Goal: Task Accomplishment & Management: Use online tool/utility

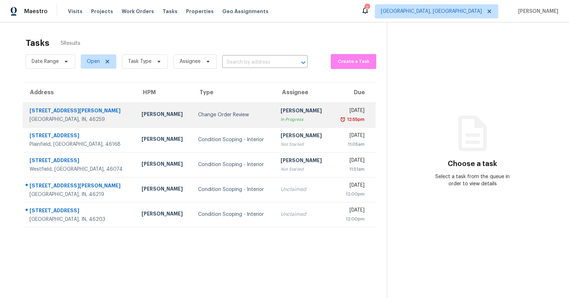
click at [66, 106] on td "7418 Woodington Pl Indianapolis, IN, 46259" at bounding box center [79, 114] width 113 height 25
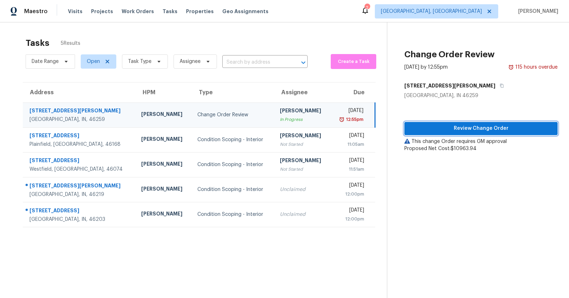
click at [432, 131] on span "Review Change Order" at bounding box center [481, 128] width 142 height 9
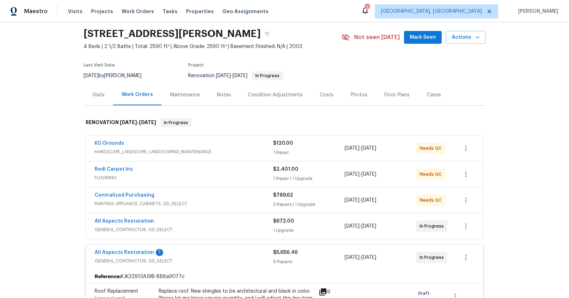
scroll to position [32, 0]
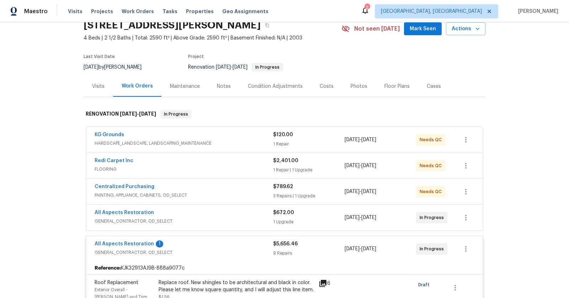
click at [172, 140] on span "HARDSCAPE_LANDSCAPE, LANDSCAPING_MAINTENANCE" at bounding box center [184, 143] width 178 height 7
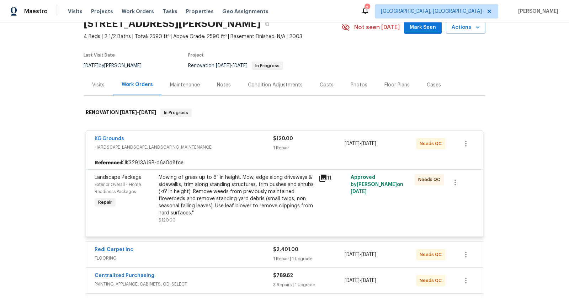
scroll to position [0, 0]
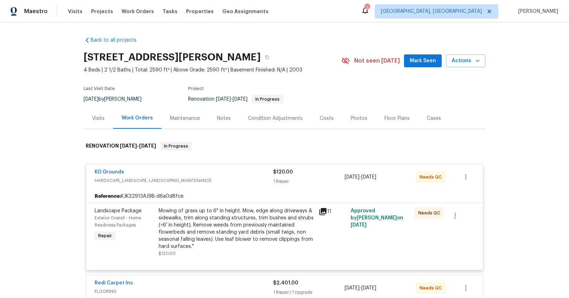
click at [376, 97] on section "7418 Woodington Pl, Indianapolis, IN 46259 4 Beds | 2 1/2 Baths | Total: 2590 f…" at bounding box center [285, 78] width 402 height 60
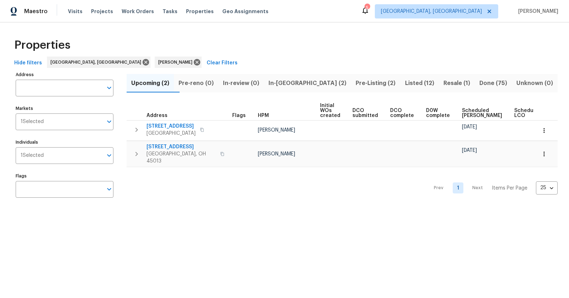
click at [405, 84] on span "Listed (12)" at bounding box center [420, 83] width 30 height 10
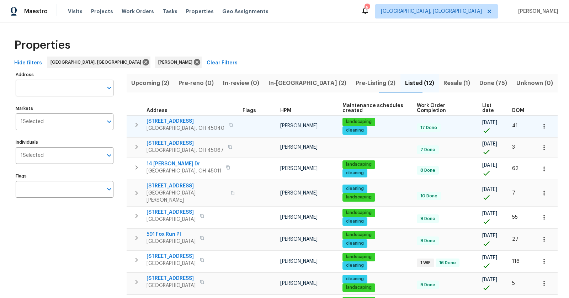
scroll to position [3, 0]
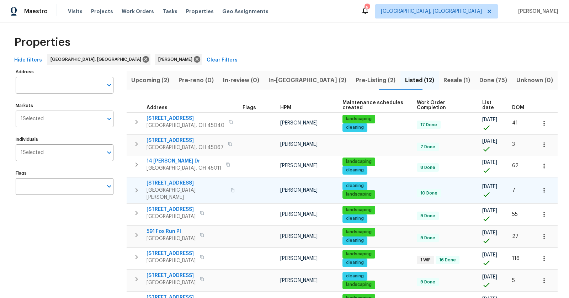
click at [175, 180] on span "7795 Rock Port Way" at bounding box center [186, 183] width 80 height 7
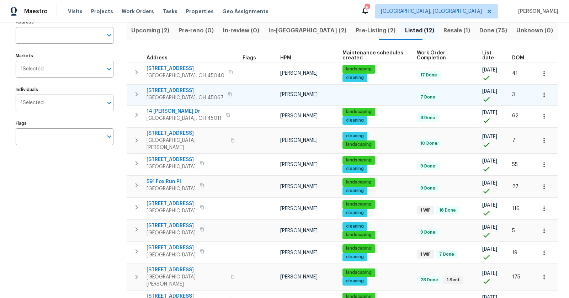
scroll to position [55, 0]
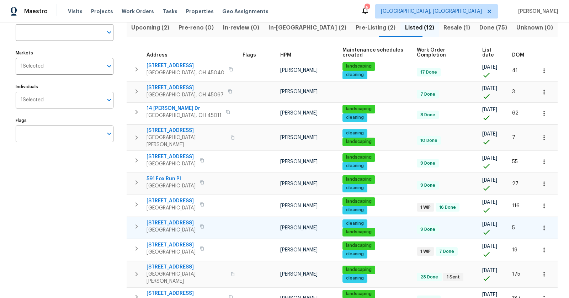
click at [176, 219] on span "6107 Driftwood Ct" at bounding box center [170, 222] width 49 height 7
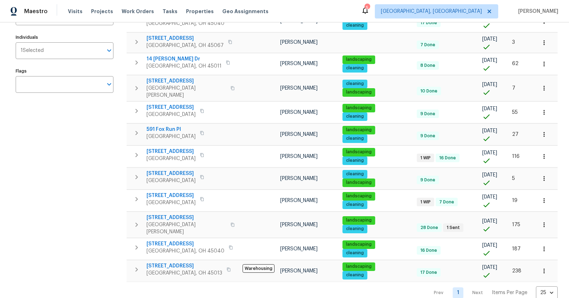
scroll to position [0, 0]
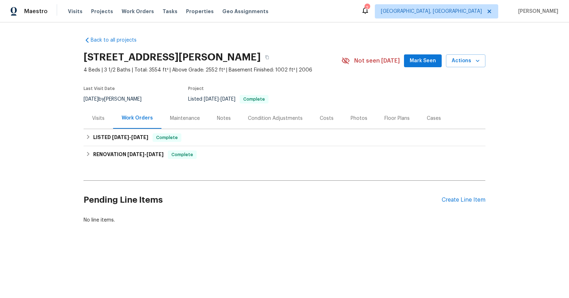
click at [95, 119] on div "Visits" at bounding box center [98, 118] width 12 height 7
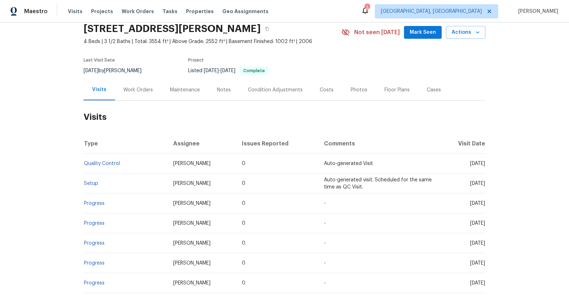
scroll to position [13, 0]
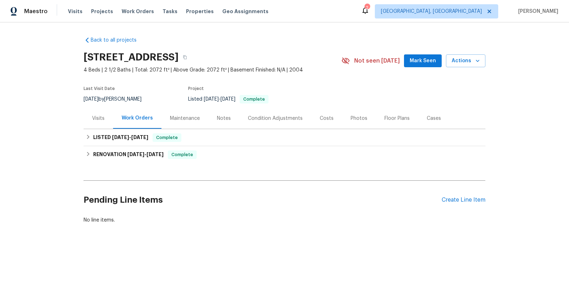
click at [101, 117] on div "Visits" at bounding box center [98, 118] width 12 height 7
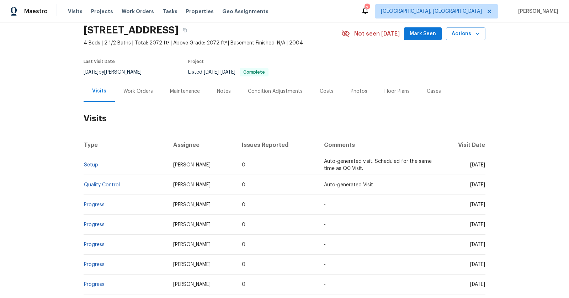
scroll to position [24, 0]
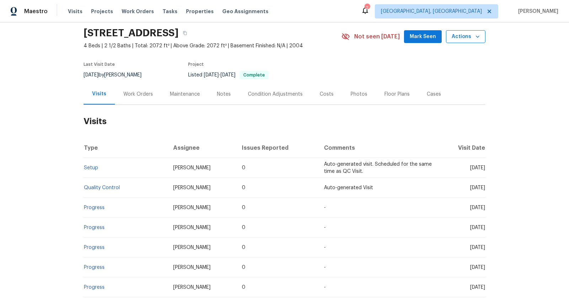
click at [470, 36] on span "Actions" at bounding box center [465, 36] width 28 height 9
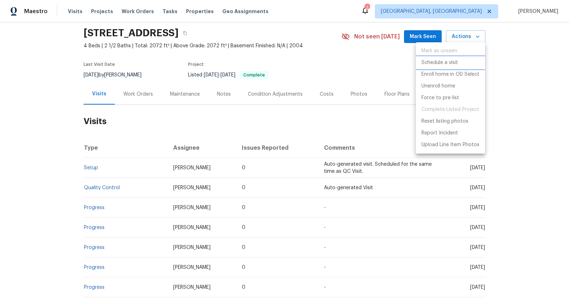
click at [445, 60] on p "Schedule a visit" at bounding box center [439, 62] width 37 height 7
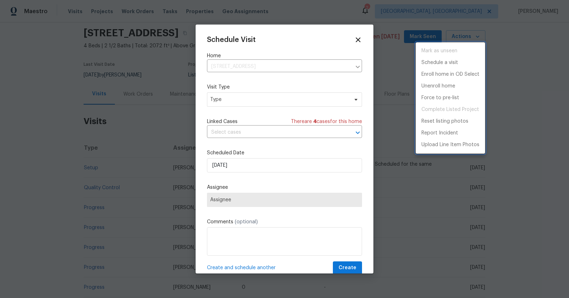
click at [284, 100] on div at bounding box center [284, 149] width 569 height 298
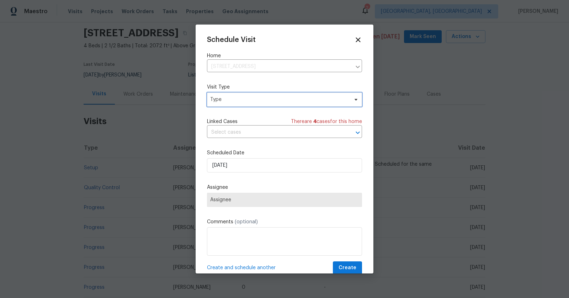
click at [261, 98] on span "Type" at bounding box center [279, 99] width 138 height 7
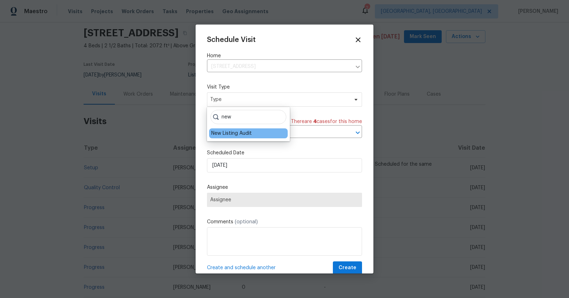
type input "new"
click at [240, 130] on div "New Listing Audit" at bounding box center [231, 133] width 41 height 7
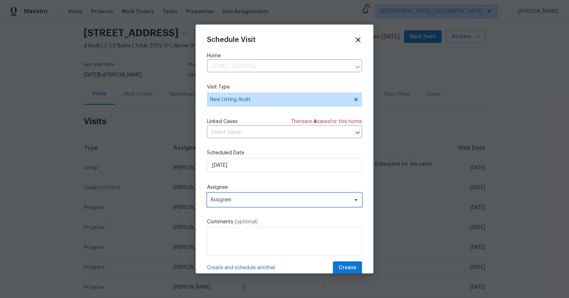
click at [253, 202] on span "Assignee" at bounding box center [279, 200] width 139 height 6
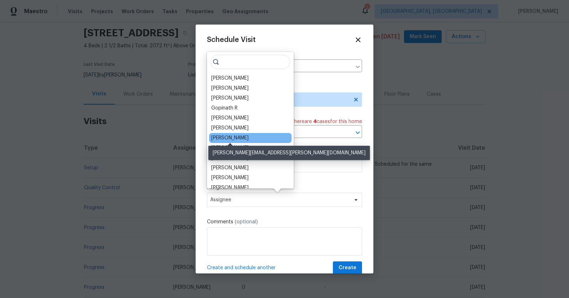
click at [232, 138] on div "[PERSON_NAME]" at bounding box center [229, 137] width 37 height 7
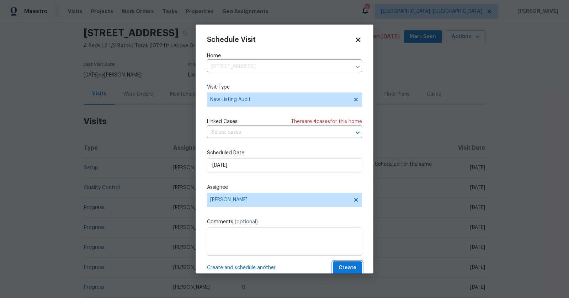
click at [349, 268] on span "Create" at bounding box center [347, 267] width 18 height 9
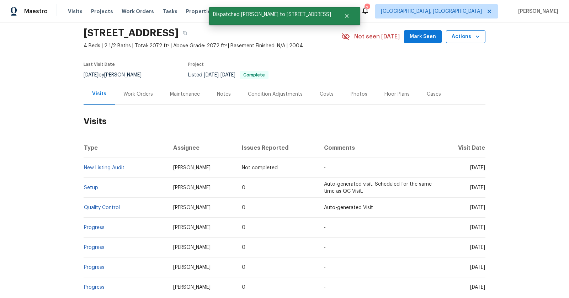
click at [470, 36] on span "Actions" at bounding box center [465, 36] width 28 height 9
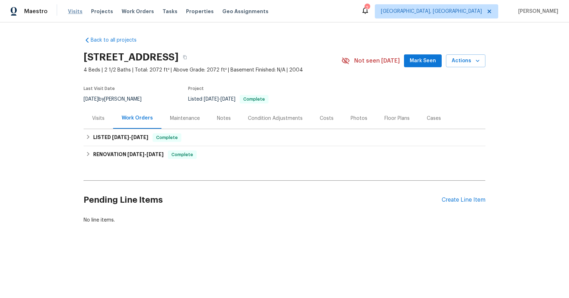
click at [73, 12] on span "Visits" at bounding box center [75, 11] width 15 height 7
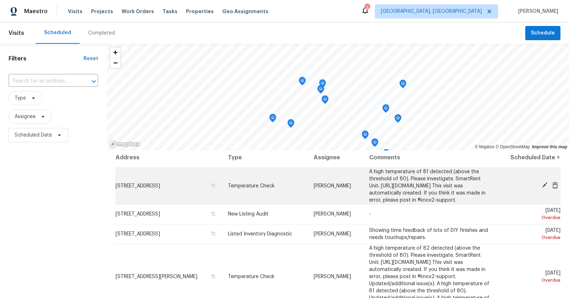
scroll to position [4, 0]
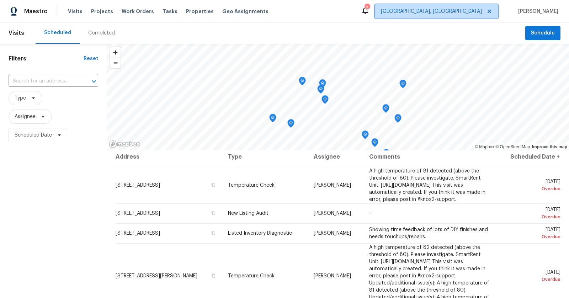
click at [482, 7] on span "Indianapolis, IN" at bounding box center [436, 11] width 123 height 14
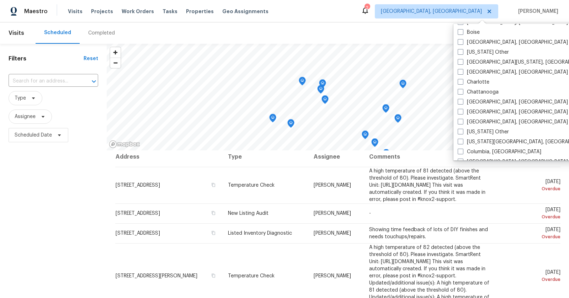
scroll to position [115, 0]
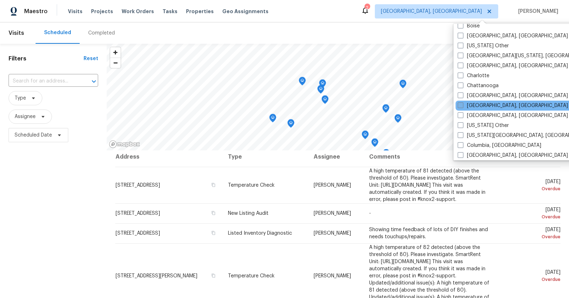
click at [467, 102] on label "[GEOGRAPHIC_DATA], [GEOGRAPHIC_DATA]" at bounding box center [513, 105] width 110 height 7
click at [462, 102] on input "[GEOGRAPHIC_DATA], [GEOGRAPHIC_DATA]" at bounding box center [460, 104] width 5 height 5
checkbox input "true"
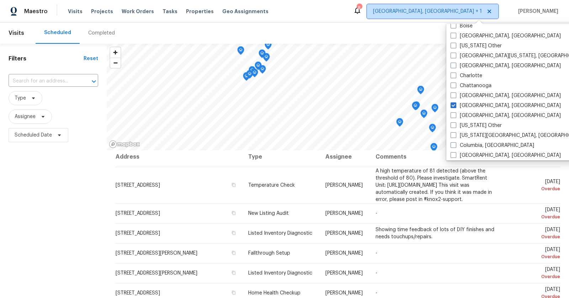
click at [482, 10] on span "Indianapolis, IN + 1" at bounding box center [427, 11] width 109 height 7
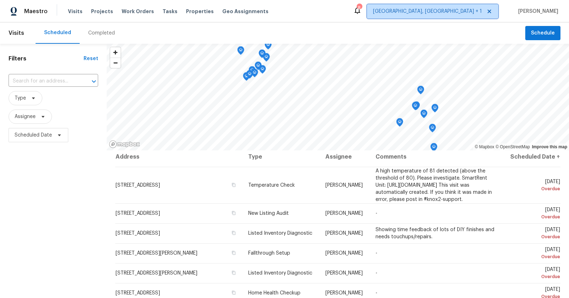
click at [475, 5] on span "Indianapolis, IN + 1" at bounding box center [432, 11] width 131 height 14
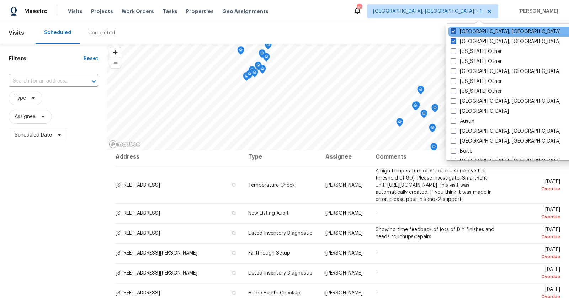
click at [454, 31] on span at bounding box center [453, 31] width 6 height 6
click at [454, 31] on input "Indianapolis, IN" at bounding box center [452, 30] width 5 height 5
checkbox input "false"
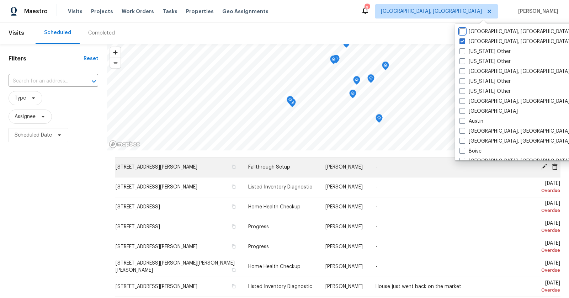
scroll to position [15, 0]
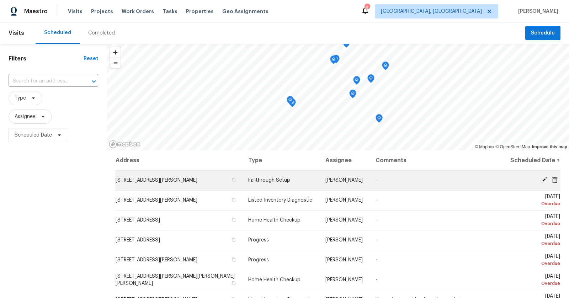
click at [541, 177] on icon at bounding box center [544, 180] width 6 height 6
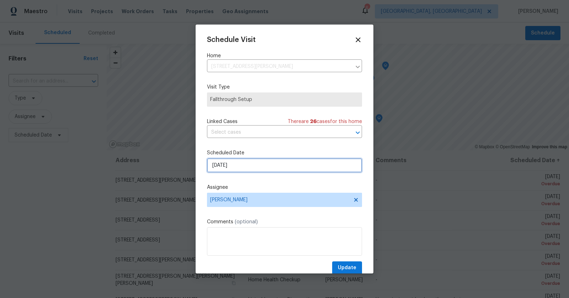
click at [274, 162] on input "[DATE]" at bounding box center [284, 165] width 155 height 14
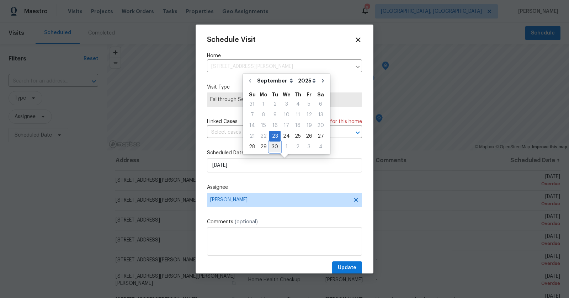
click at [272, 141] on div "30" at bounding box center [274, 146] width 11 height 11
type input "[DATE]"
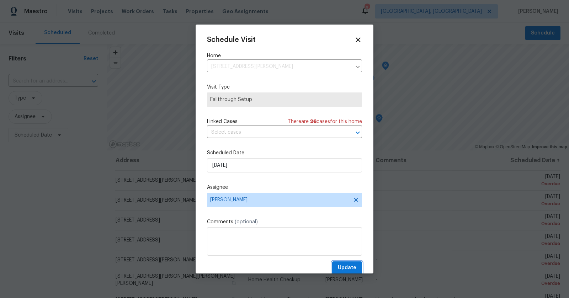
click at [353, 264] on button "Update" at bounding box center [347, 267] width 30 height 13
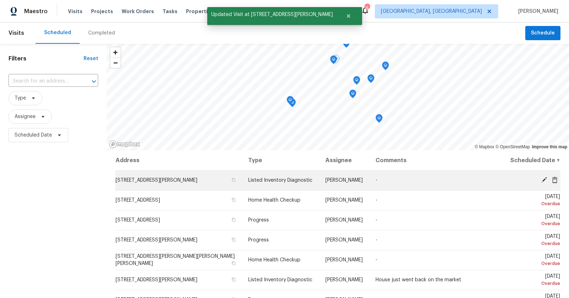
click at [544, 183] on div at bounding box center [534, 180] width 51 height 7
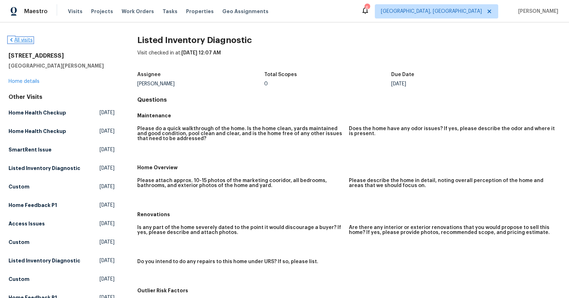
click at [16, 40] on link "All visits" at bounding box center [21, 40] width 24 height 5
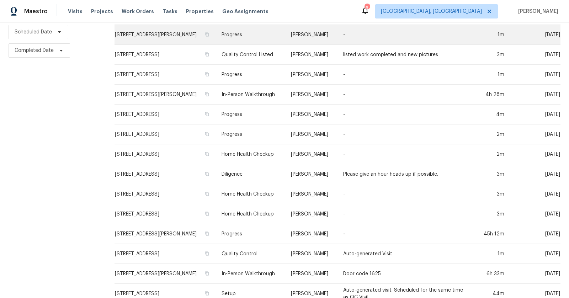
scroll to position [111, 0]
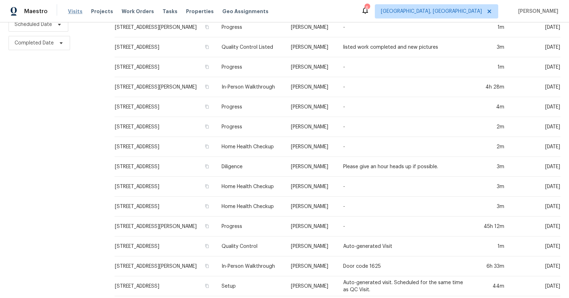
click at [73, 15] on span "Visits" at bounding box center [75, 11] width 15 height 7
click at [76, 11] on span "Visits" at bounding box center [75, 11] width 15 height 7
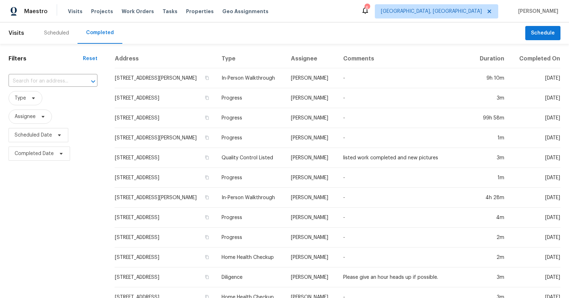
click at [63, 29] on div "Scheduled" at bounding box center [57, 32] width 42 height 21
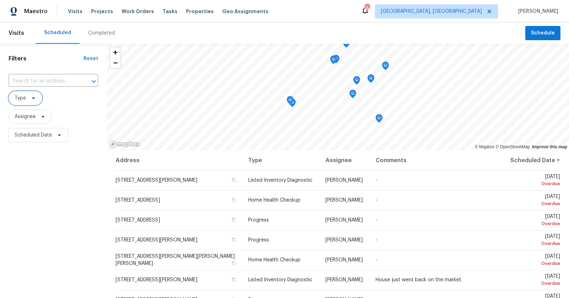
click at [24, 98] on span "Type" at bounding box center [20, 98] width 11 height 7
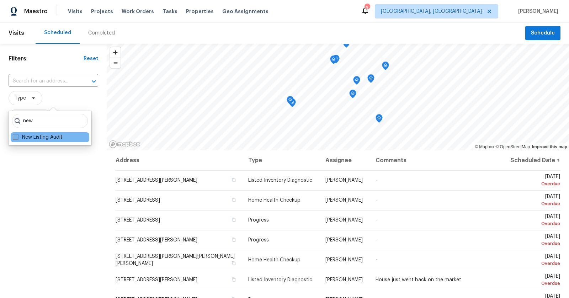
type input "new"
click at [41, 138] on label "New Listing Audit" at bounding box center [38, 137] width 50 height 7
click at [17, 138] on input "New Listing Audit" at bounding box center [15, 136] width 5 height 5
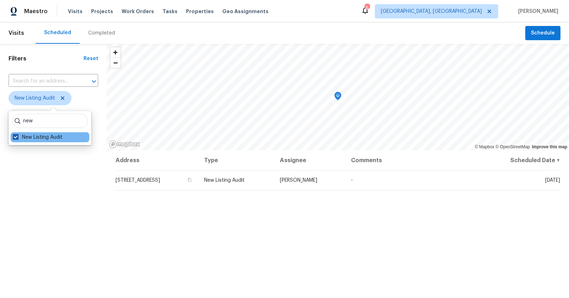
click at [41, 138] on label "New Listing Audit" at bounding box center [38, 137] width 50 height 7
click at [17, 138] on input "New Listing Audit" at bounding box center [15, 136] width 5 height 5
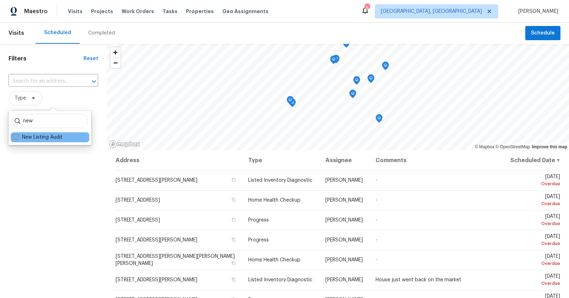
click at [33, 140] on label "New Listing Audit" at bounding box center [38, 137] width 50 height 7
click at [17, 138] on input "New Listing Audit" at bounding box center [15, 136] width 5 height 5
checkbox input "true"
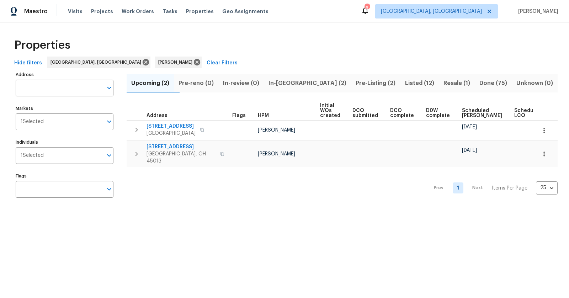
click at [449, 78] on span "Resale (1)" at bounding box center [456, 83] width 27 height 10
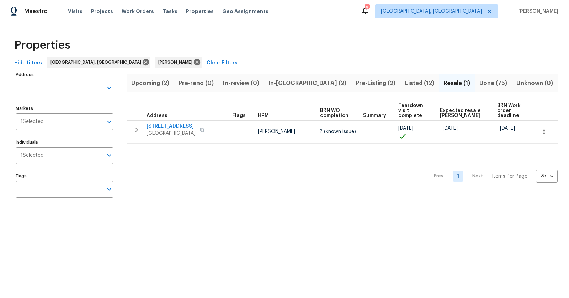
click at [405, 82] on span "Listed (12)" at bounding box center [420, 83] width 30 height 10
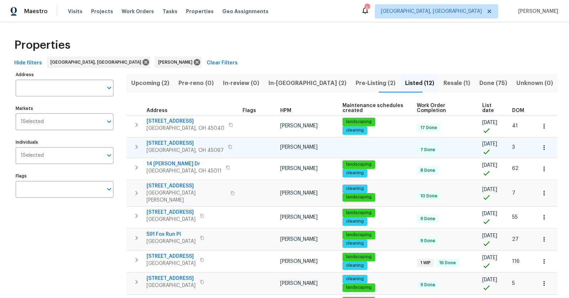
click at [139, 144] on icon "button" at bounding box center [136, 147] width 9 height 9
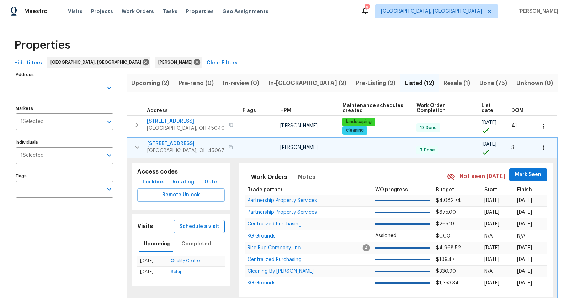
click at [197, 224] on span "Schedule a visit" at bounding box center [199, 226] width 40 height 9
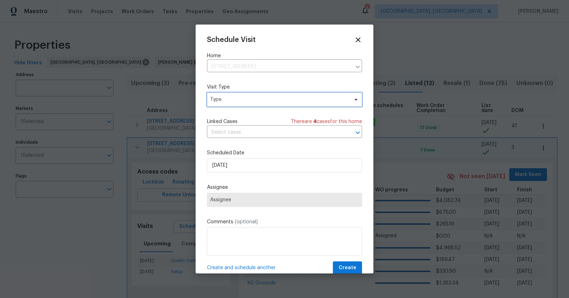
click at [257, 99] on span "Type" at bounding box center [279, 99] width 138 height 7
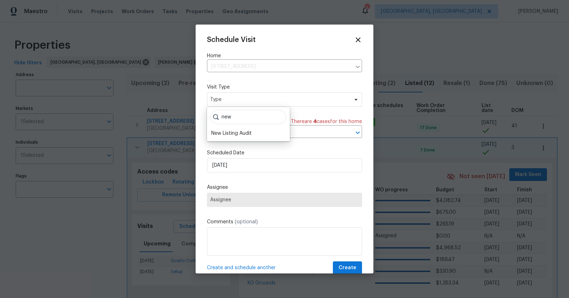
type input "new"
click at [257, 99] on span "Type" at bounding box center [279, 99] width 138 height 7
click at [245, 130] on input "text" at bounding box center [274, 132] width 135 height 11
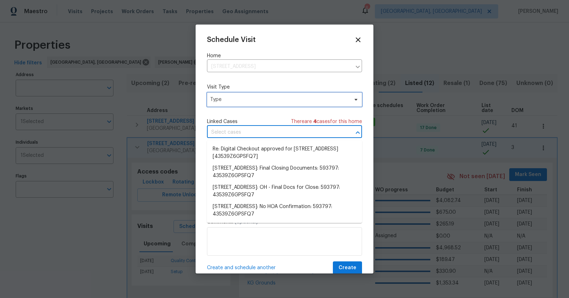
click at [255, 101] on span "Type" at bounding box center [279, 99] width 138 height 7
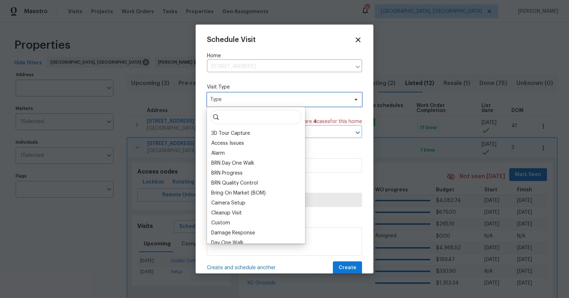
click at [255, 101] on span "Type" at bounding box center [279, 99] width 138 height 7
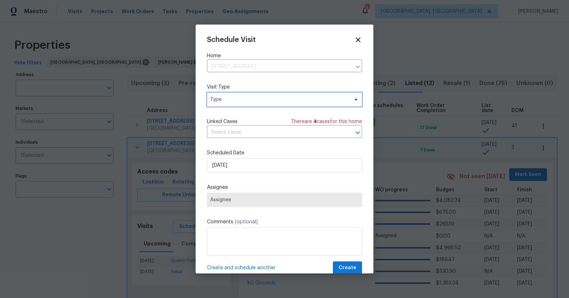
click at [255, 101] on span "Type" at bounding box center [279, 99] width 138 height 7
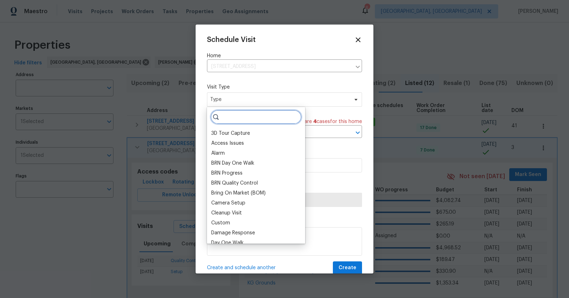
click at [255, 114] on input "search" at bounding box center [255, 117] width 91 height 14
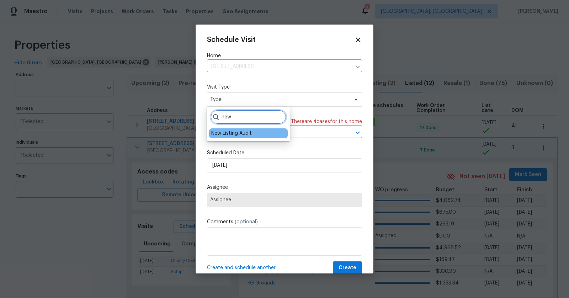
type input "new"
click at [252, 132] on div "New Listing Audit" at bounding box center [248, 133] width 79 height 10
click at [247, 132] on div "New Listing Audit" at bounding box center [231, 133] width 41 height 7
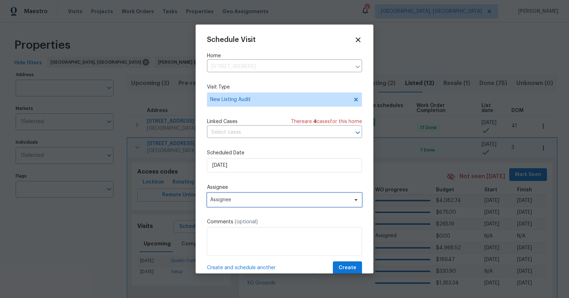
click at [239, 199] on span "Assignee" at bounding box center [279, 200] width 139 height 6
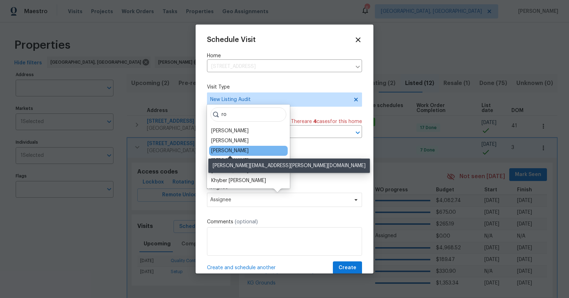
type input "ro"
click at [240, 150] on div "[PERSON_NAME]" at bounding box center [229, 150] width 37 height 7
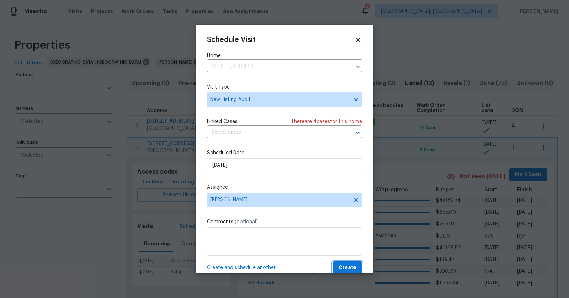
click at [347, 266] on span "Create" at bounding box center [347, 267] width 18 height 9
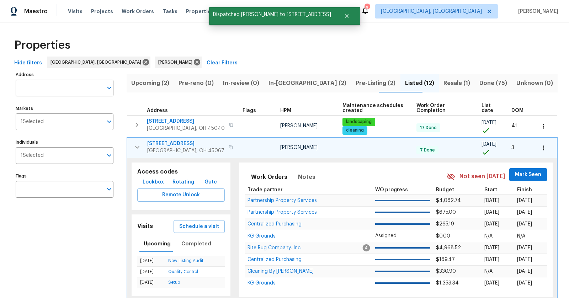
click at [210, 29] on div "Properties Hide filters Cincinnati, OH Robert Carl Clear Filters Address Addres…" at bounding box center [284, 290] width 569 height 537
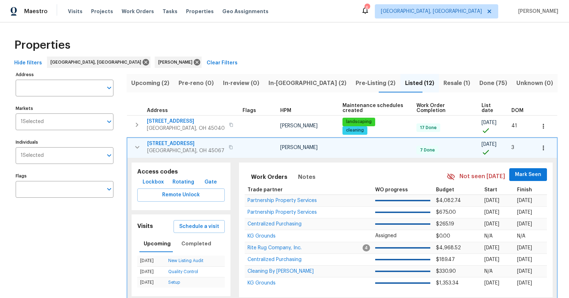
click at [202, 42] on div "Properties" at bounding box center [284, 45] width 546 height 23
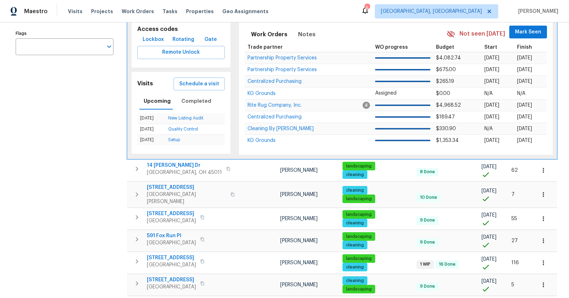
scroll to position [140, 0]
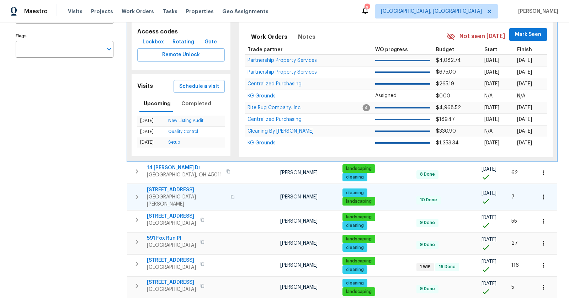
click at [139, 193] on icon "button" at bounding box center [137, 197] width 9 height 9
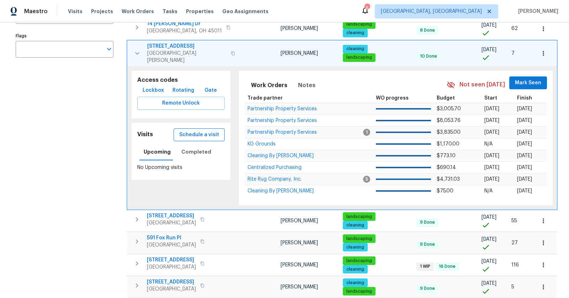
click at [208, 130] on span "Schedule a visit" at bounding box center [199, 134] width 40 height 9
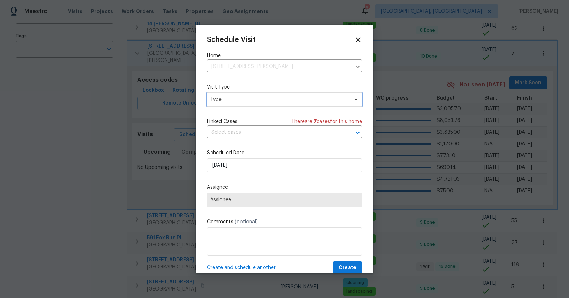
click at [232, 96] on span "Type" at bounding box center [279, 99] width 138 height 7
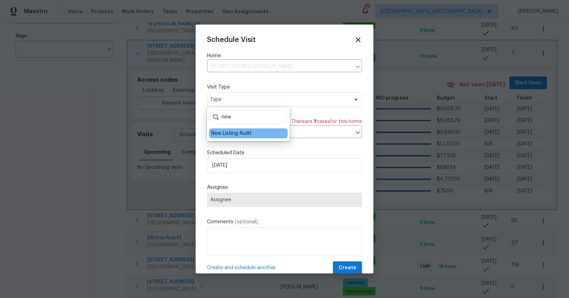
type input "new"
click at [238, 133] on div "New Listing Audit" at bounding box center [231, 133] width 41 height 7
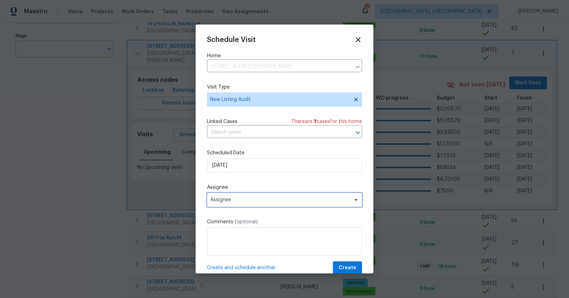
click at [237, 199] on span "Assignee" at bounding box center [279, 200] width 139 height 6
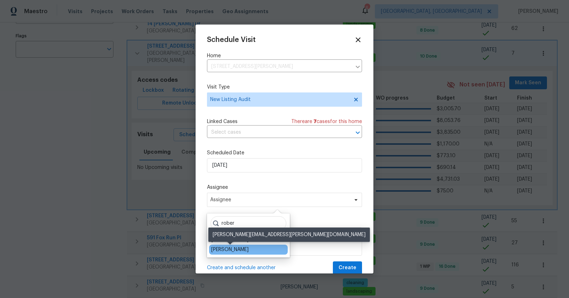
type input "rober"
click at [244, 250] on div "[PERSON_NAME]" at bounding box center [229, 249] width 37 height 7
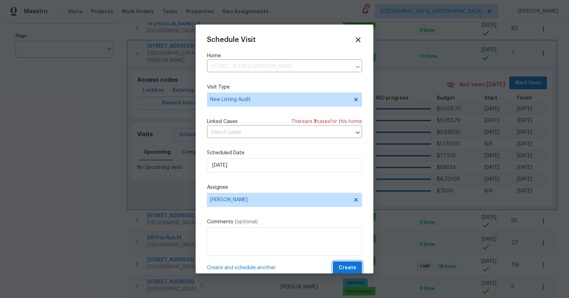
click at [352, 262] on button "Create" at bounding box center [347, 267] width 29 height 13
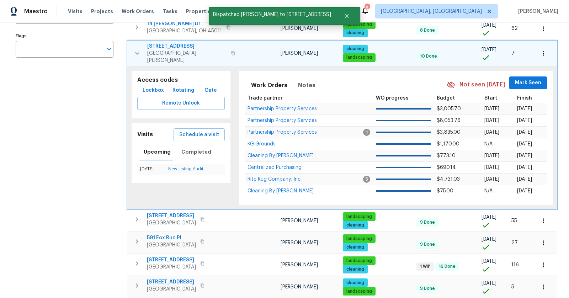
click at [75, 220] on div "Address Address Markets 1 Selected Markets Individuals 1 Selected Individuals F…" at bounding box center [69, 169] width 107 height 478
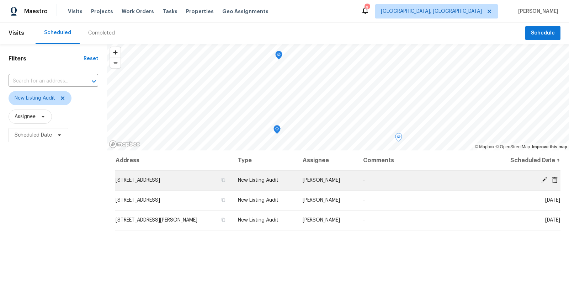
click at [544, 180] on icon at bounding box center [544, 180] width 6 height 6
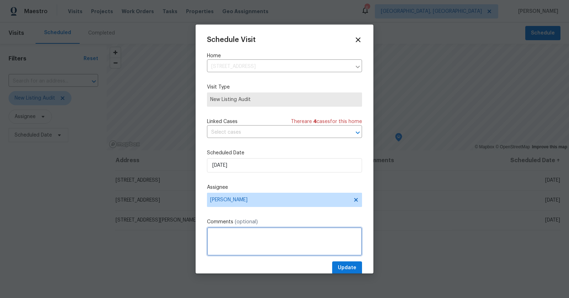
click at [271, 236] on textarea at bounding box center [284, 241] width 155 height 28
paste textarea "[URL][DOMAIN_NAME]"
type textarea "[URL][DOMAIN_NAME]"
click at [338, 264] on button "Update" at bounding box center [347, 267] width 30 height 13
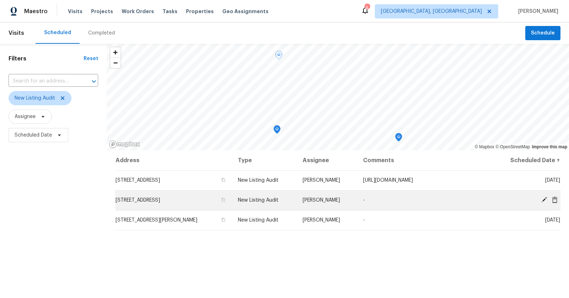
click at [543, 201] on icon at bounding box center [544, 200] width 6 height 6
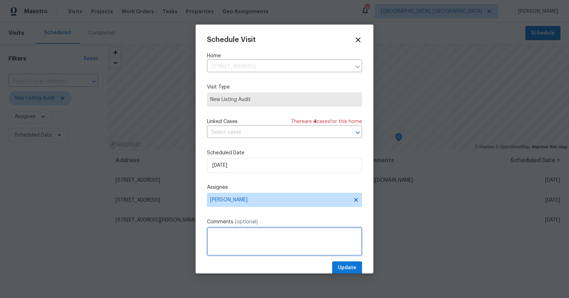
click at [259, 242] on textarea at bounding box center [284, 241] width 155 height 28
paste textarea "[URL][DOMAIN_NAME]"
type textarea "[URL][DOMAIN_NAME]"
click at [354, 264] on span "Update" at bounding box center [347, 267] width 18 height 9
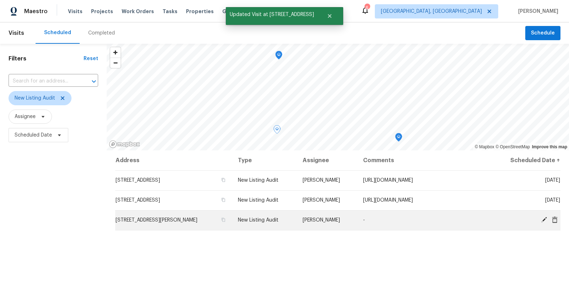
click at [539, 222] on span at bounding box center [544, 219] width 11 height 6
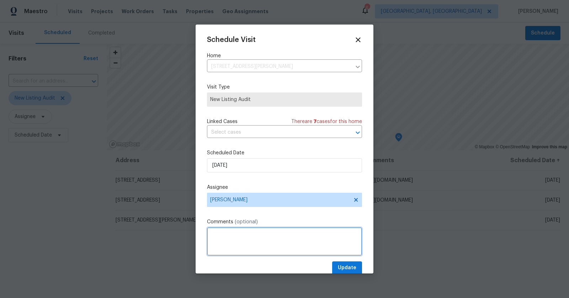
click at [272, 246] on textarea at bounding box center [284, 241] width 155 height 28
type textarea "Done in person but will still upload video"
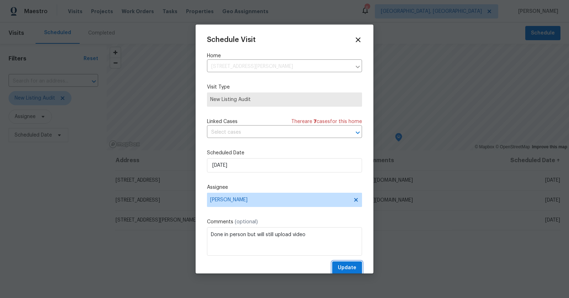
click at [339, 266] on span "Update" at bounding box center [347, 267] width 18 height 9
